Goal: Find specific page/section: Find specific page/section

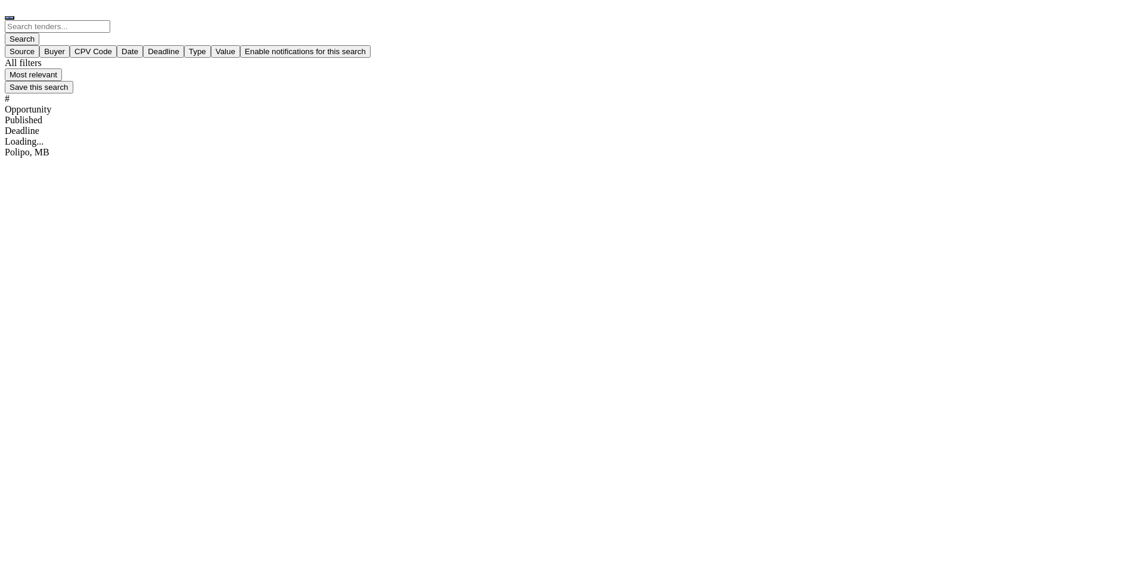
click at [35, 56] on span "Source" at bounding box center [22, 51] width 25 height 9
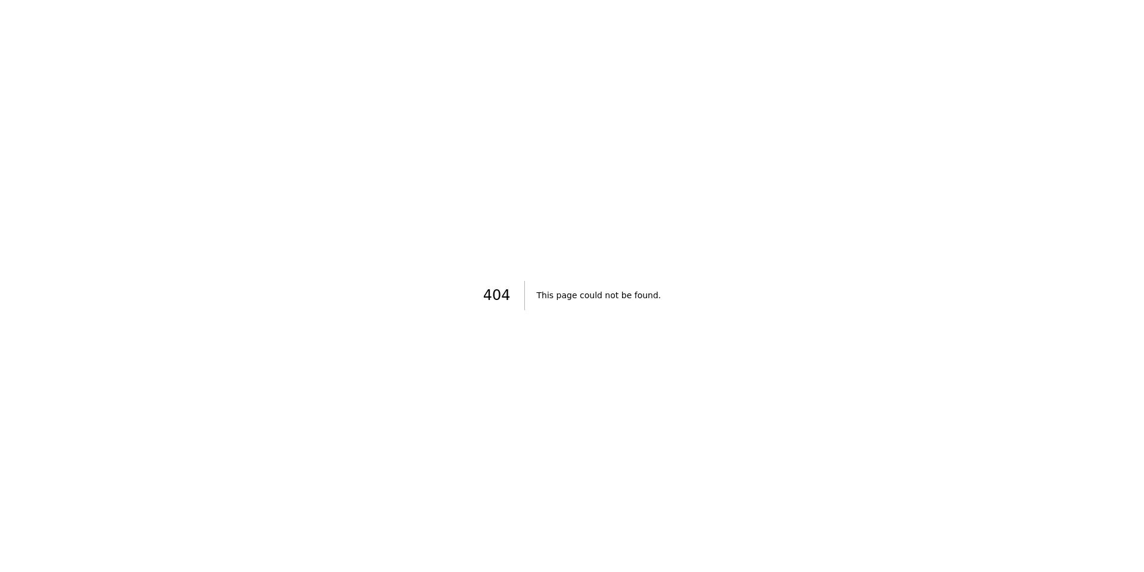
click at [855, 368] on div "404 This page could not be found." at bounding box center [572, 296] width 1144 height 572
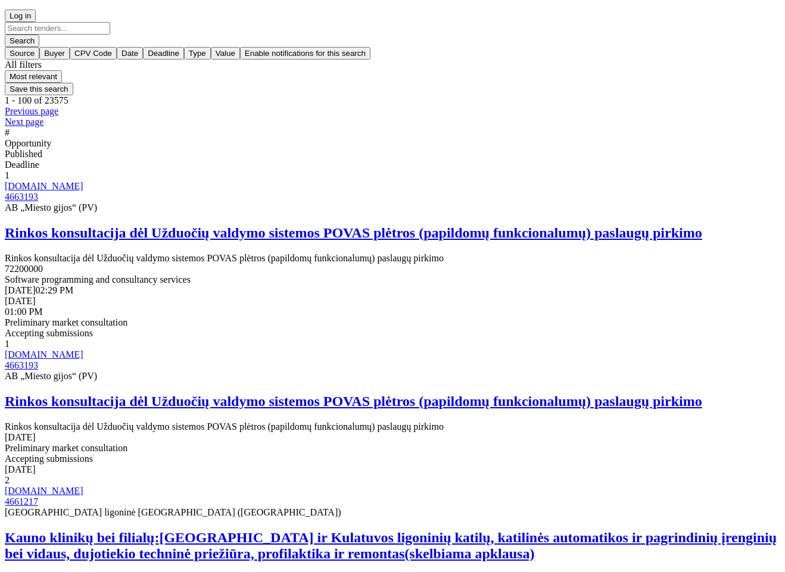
click at [35, 58] on div "button" at bounding box center [22, 58] width 25 height 0
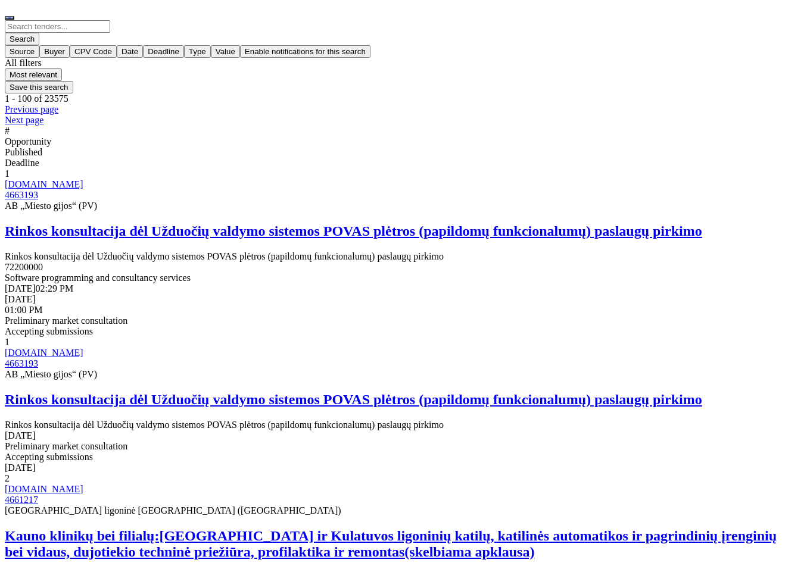
click at [583, 29] on div "Search" at bounding box center [393, 32] width 776 height 25
click at [35, 56] on span "Source" at bounding box center [22, 51] width 25 height 9
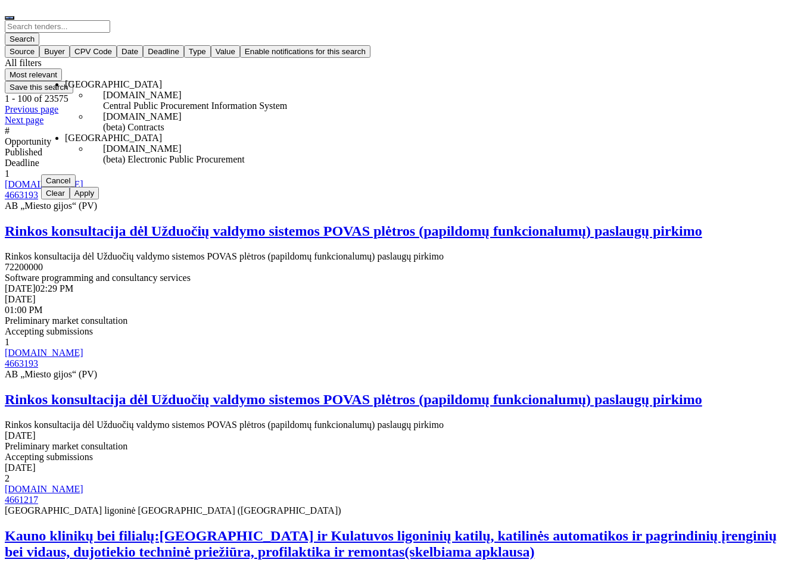
click at [270, 17] on div at bounding box center [393, 15] width 776 height 11
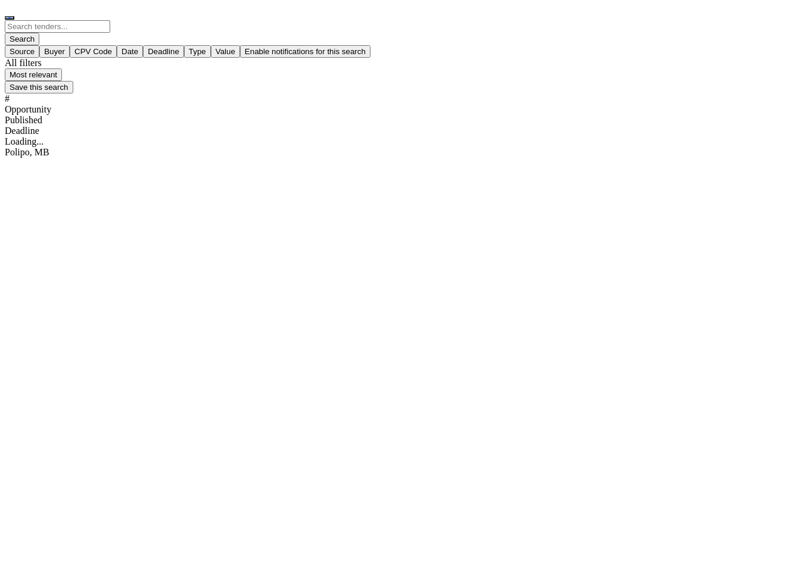
click at [39, 58] on button "Source" at bounding box center [22, 51] width 35 height 13
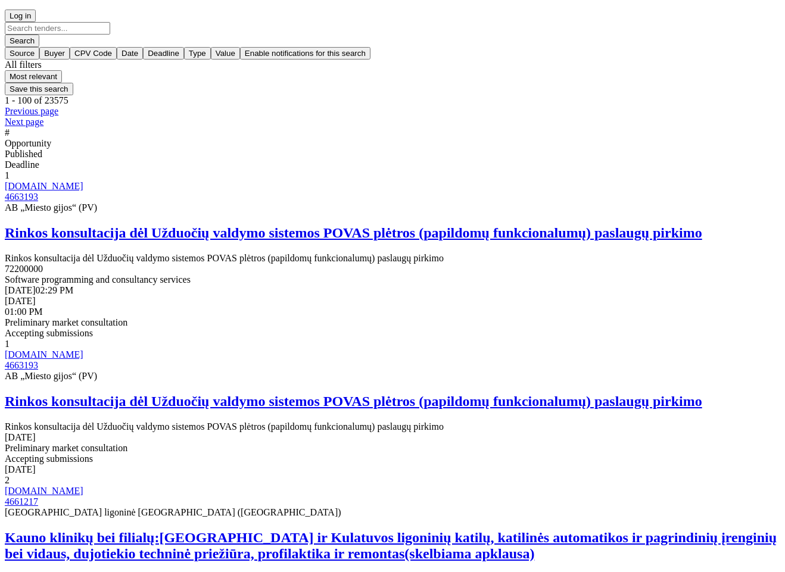
click at [35, 58] on span "Source" at bounding box center [22, 53] width 25 height 9
